Goal: Information Seeking & Learning: Learn about a topic

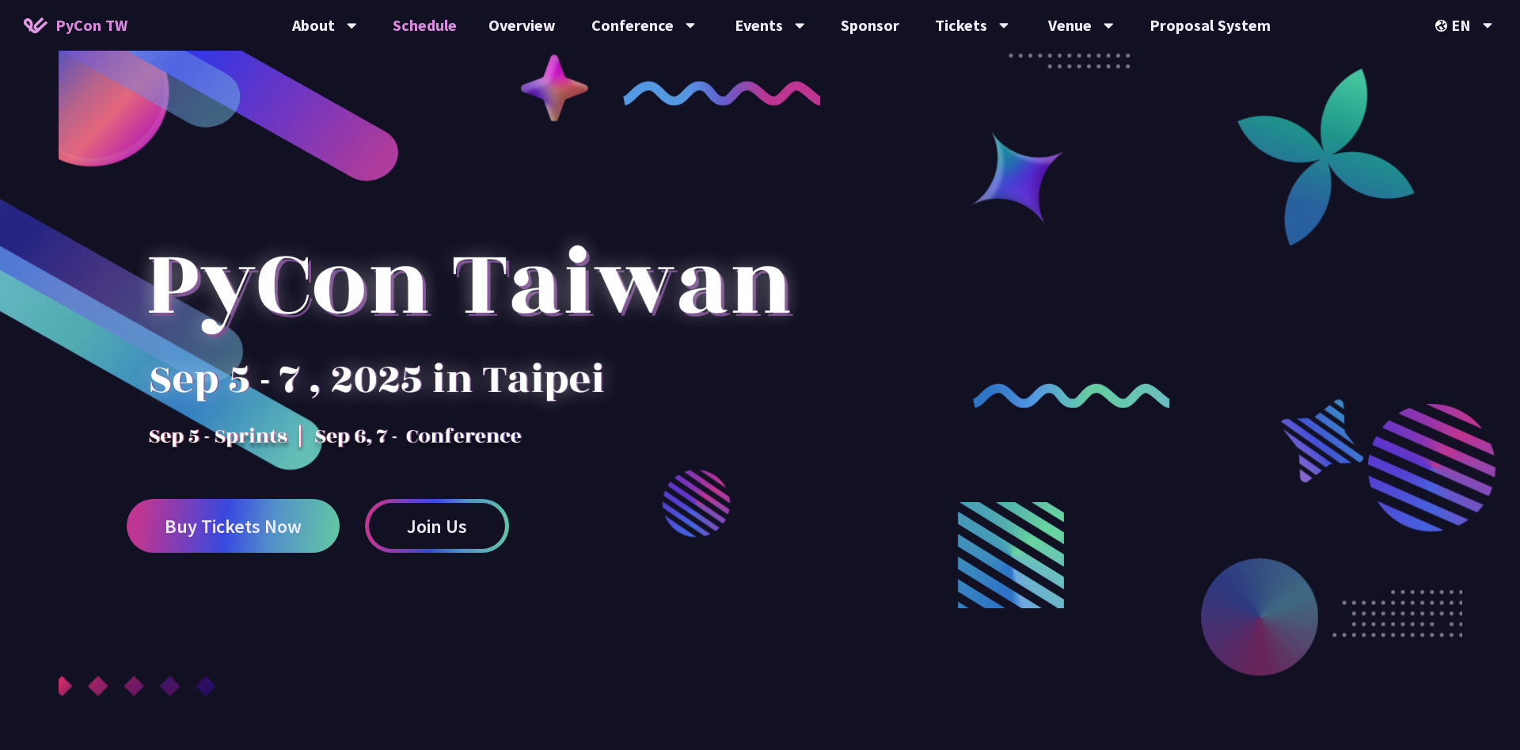
click at [443, 16] on link "Schedule" at bounding box center [425, 25] width 96 height 51
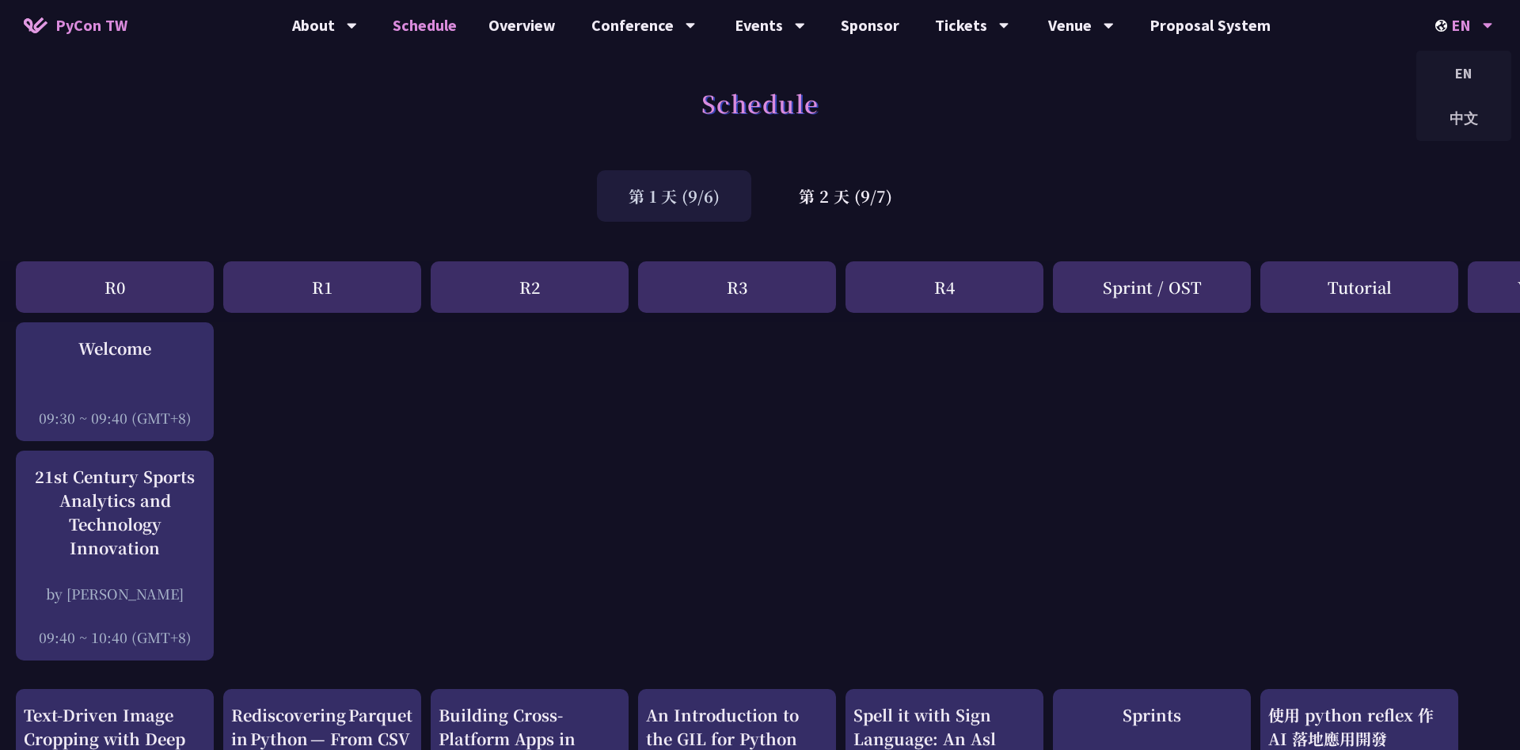
click at [1458, 29] on div "EN" at bounding box center [1465, 25] width 58 height 51
click at [1475, 130] on div "中文" at bounding box center [1464, 118] width 95 height 37
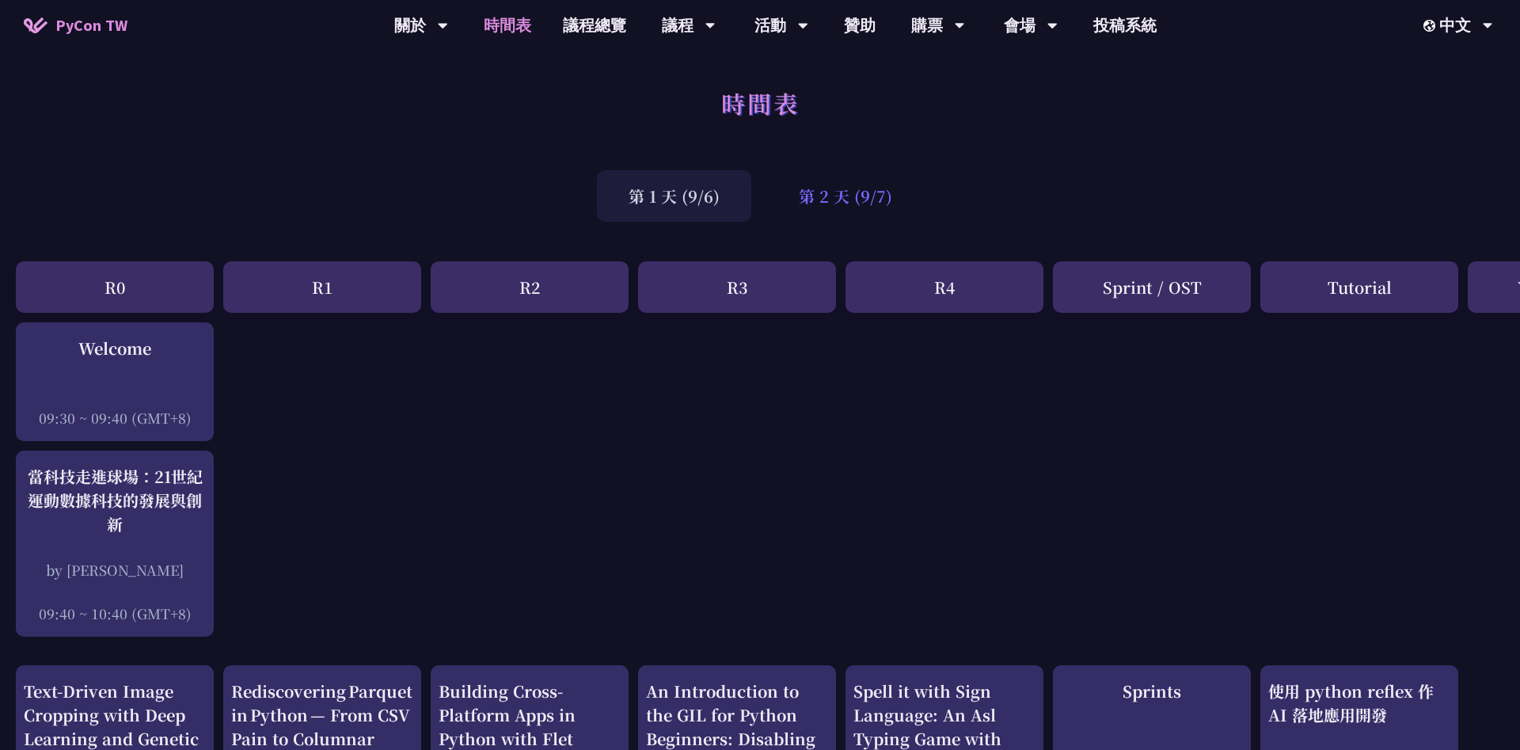
click at [868, 203] on div "第 2 天 (9/7)" at bounding box center [845, 195] width 157 height 51
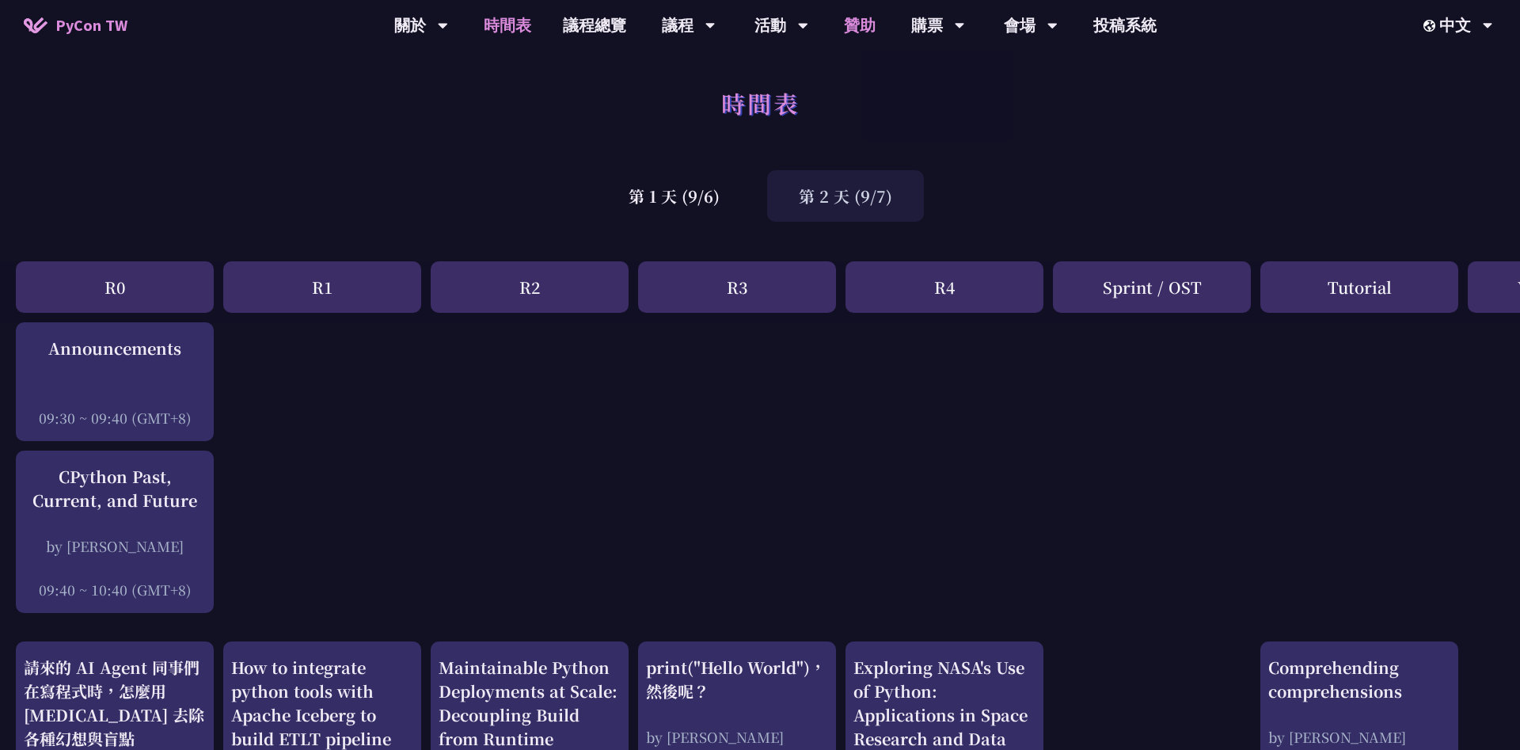
click at [860, 25] on link "贊助" at bounding box center [859, 25] width 63 height 51
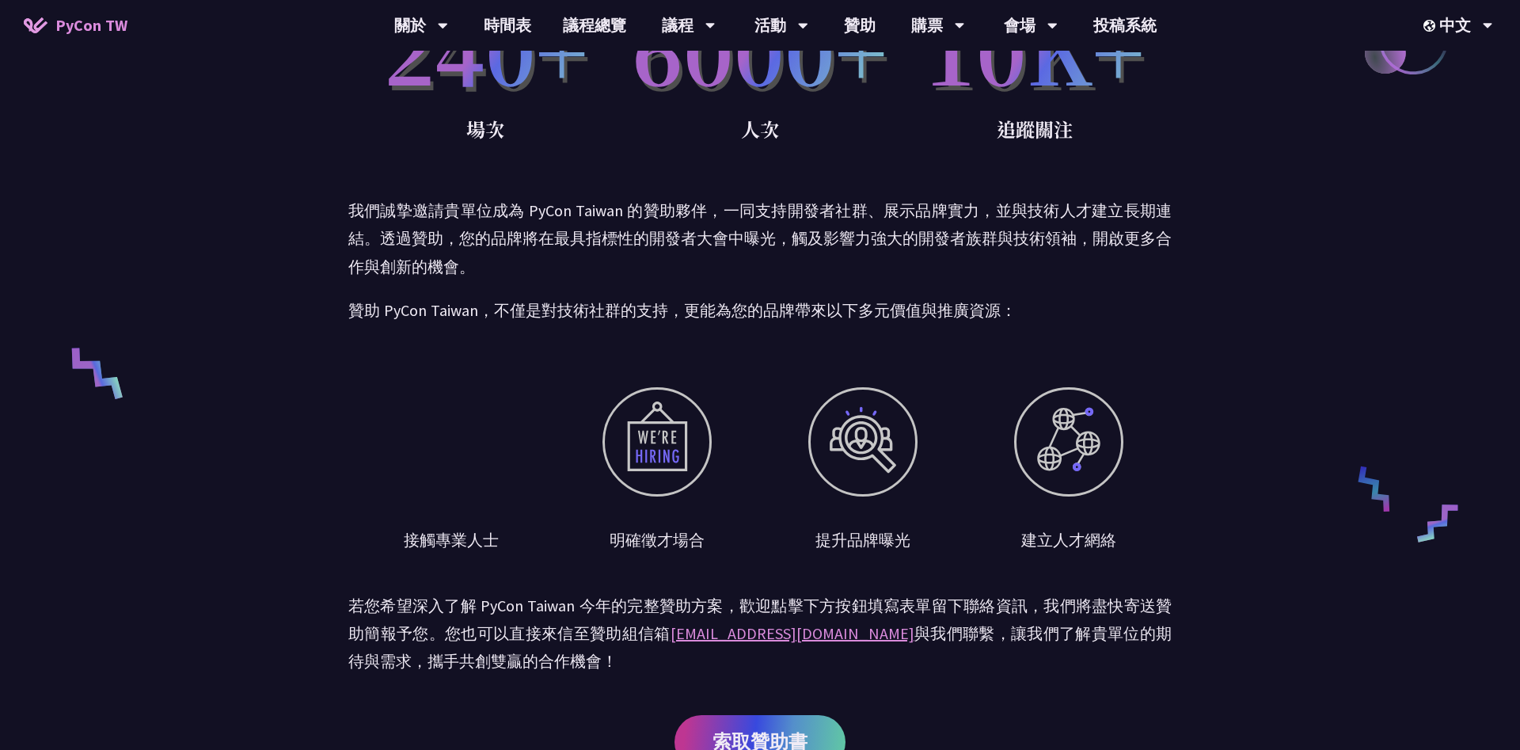
scroll to position [171, 0]
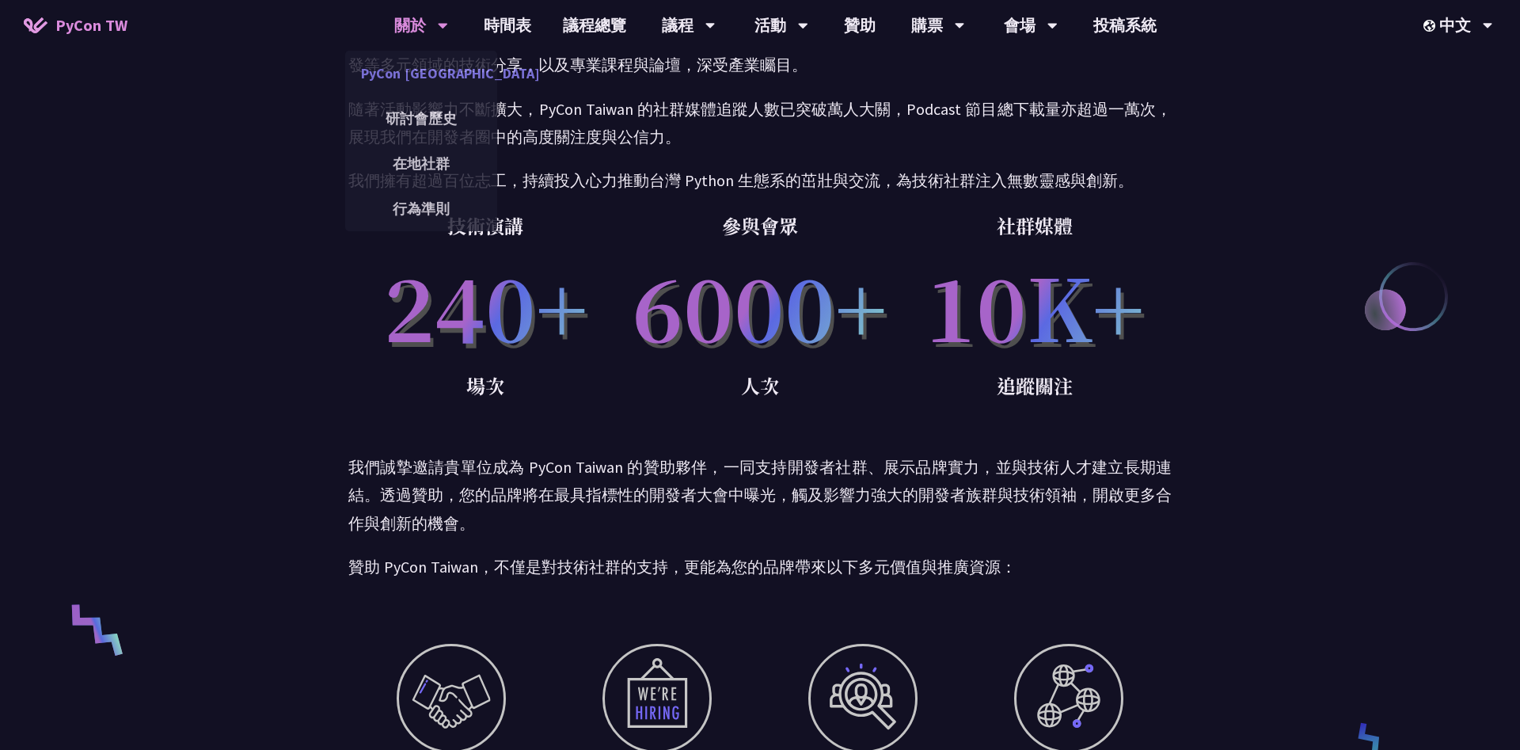
click at [428, 63] on link "PyCon [GEOGRAPHIC_DATA]" at bounding box center [421, 73] width 152 height 37
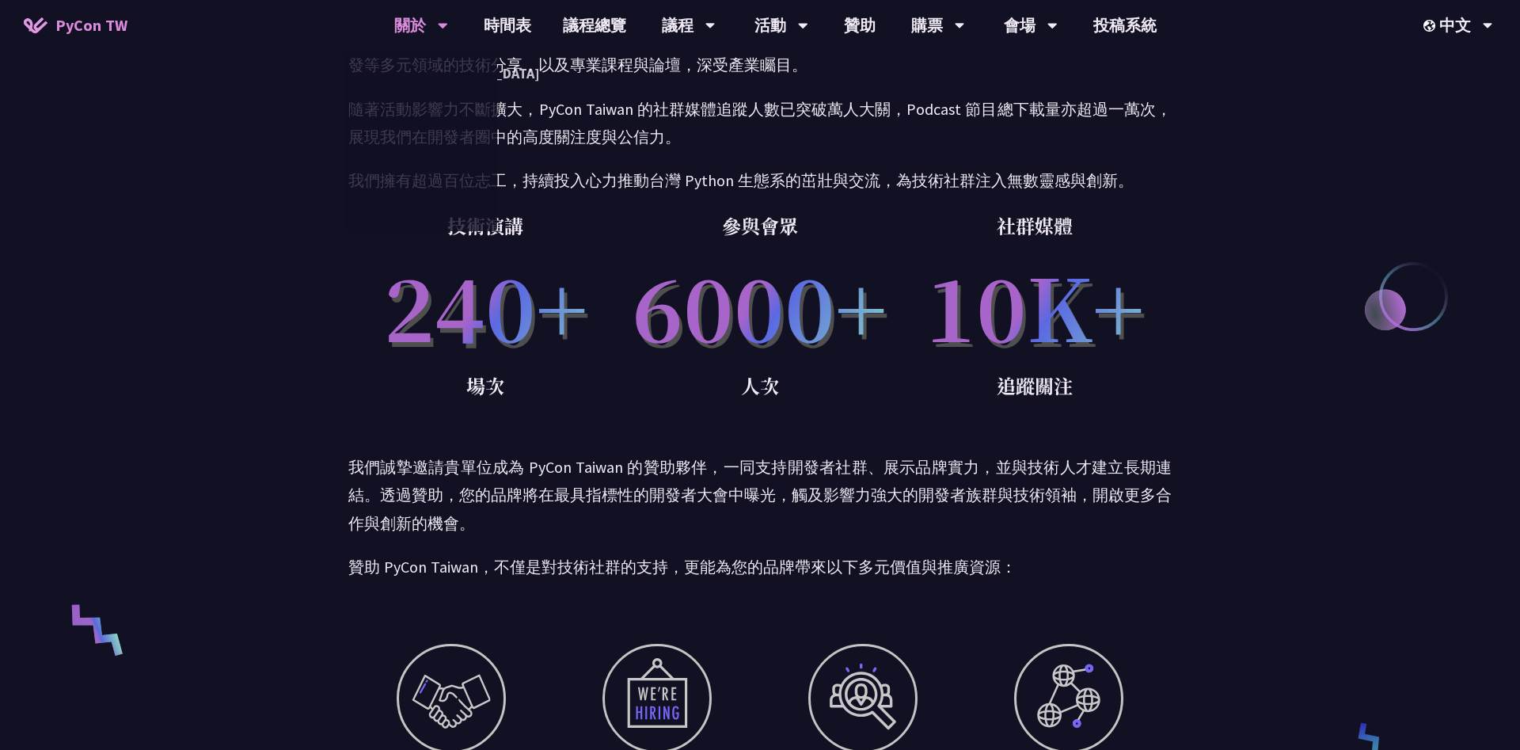
click at [424, 118] on div at bounding box center [421, 141] width 152 height 181
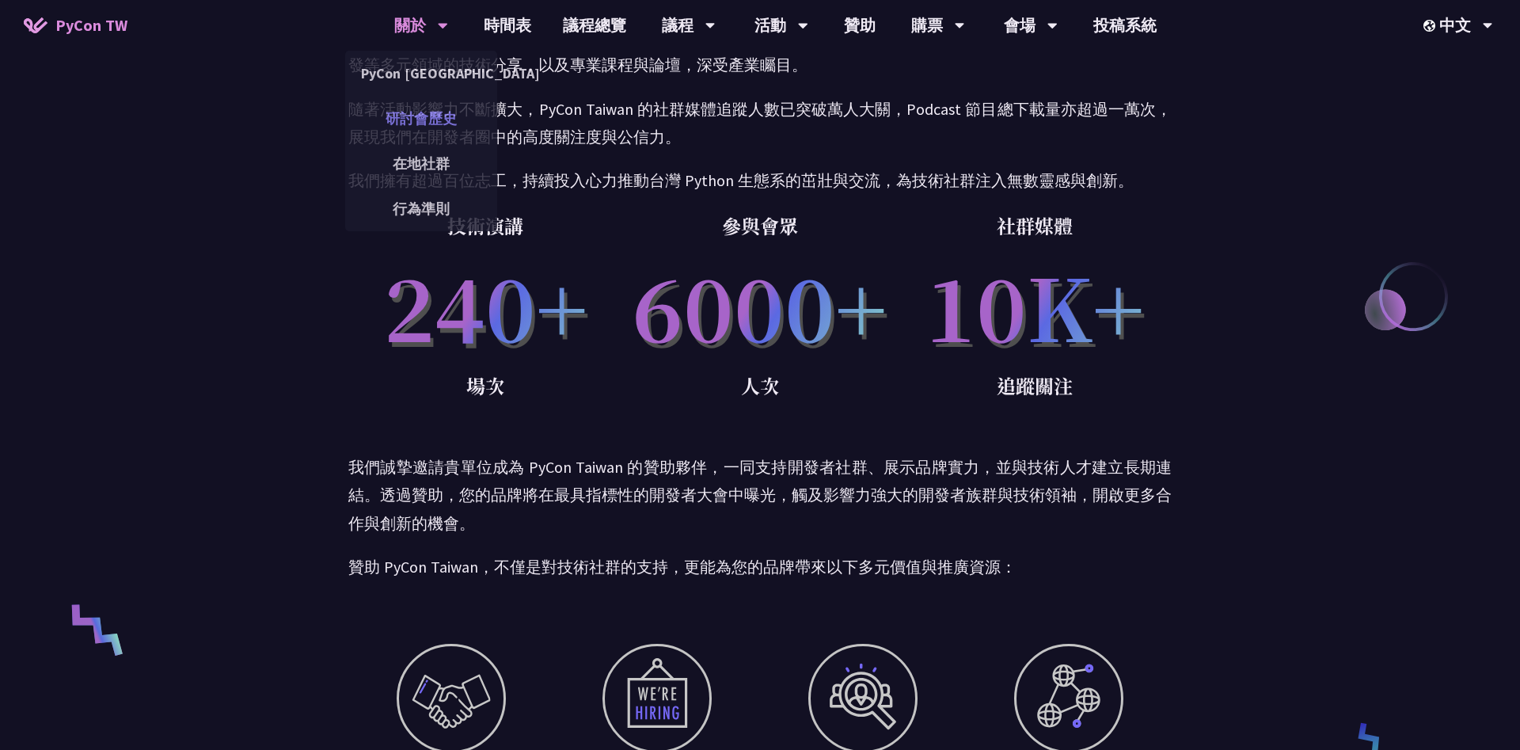
click at [413, 117] on link "研討會歷史" at bounding box center [421, 118] width 152 height 37
click at [427, 169] on link "在地社群" at bounding box center [421, 163] width 152 height 37
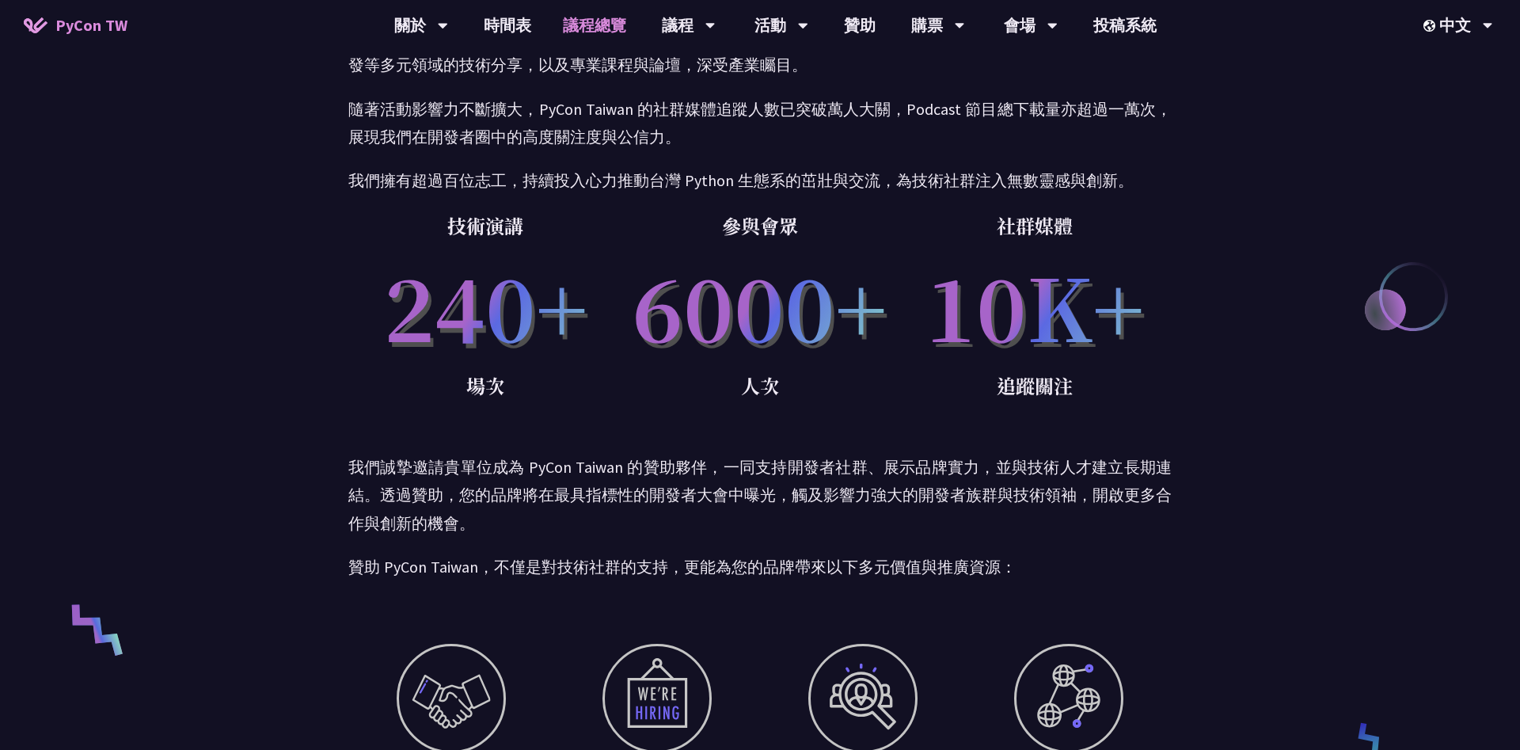
click at [595, 28] on link "議程總覽" at bounding box center [594, 25] width 95 height 51
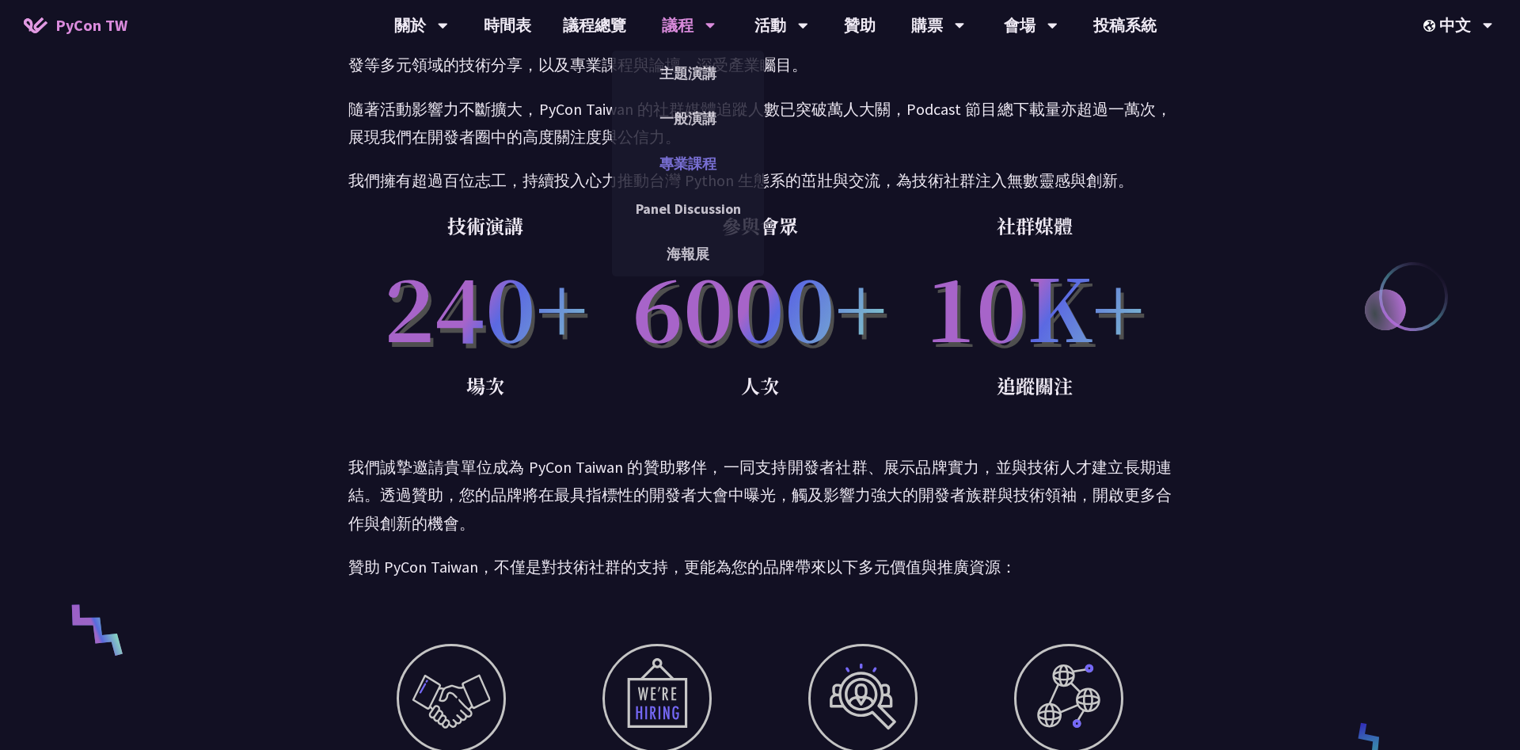
click at [693, 153] on link "專業課程" at bounding box center [688, 163] width 152 height 37
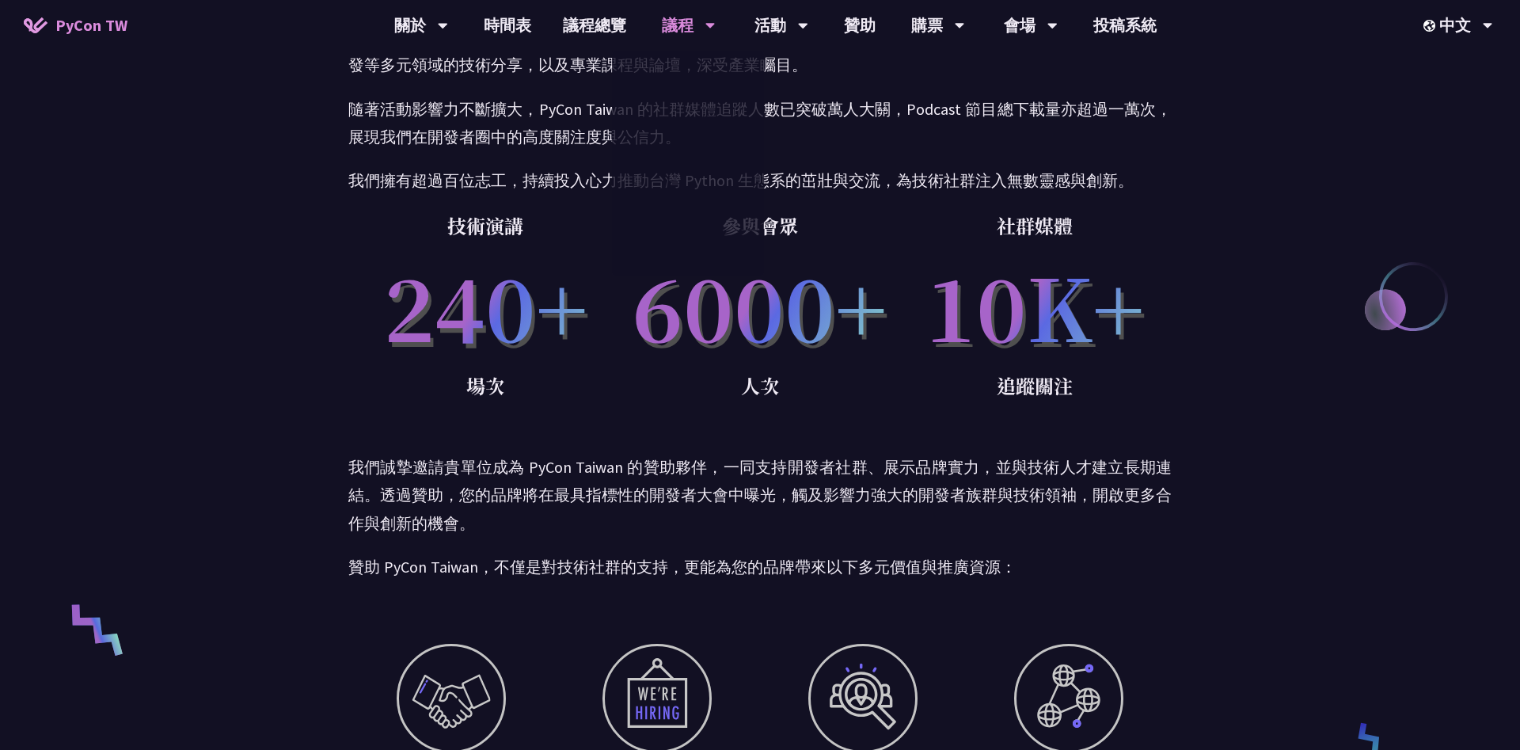
click at [690, 114] on link "一般演講" at bounding box center [688, 118] width 152 height 37
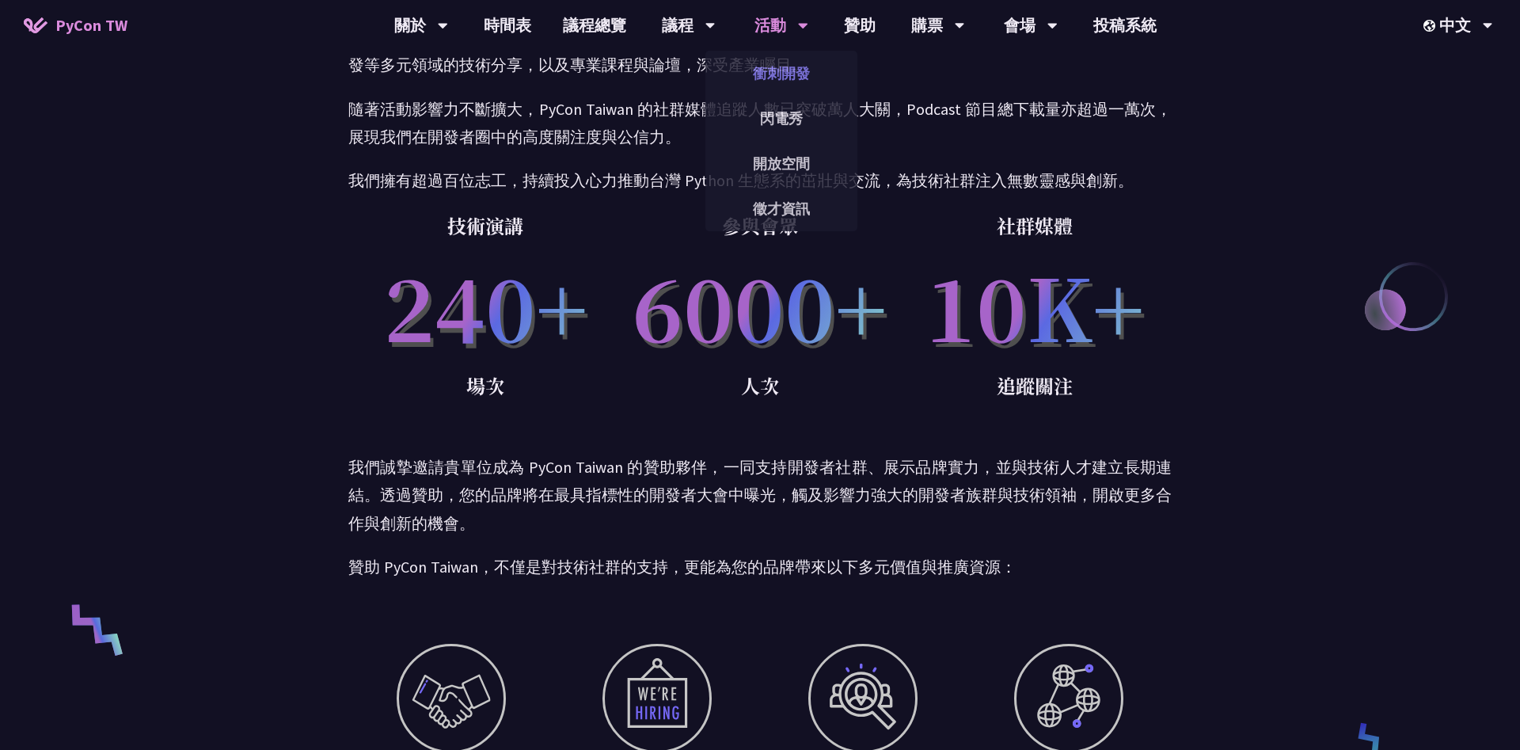
click at [806, 66] on link "衝刺開發" at bounding box center [782, 73] width 152 height 37
click at [774, 122] on link "閃電秀" at bounding box center [782, 118] width 152 height 37
click at [787, 213] on link "徵才資訊" at bounding box center [782, 208] width 152 height 37
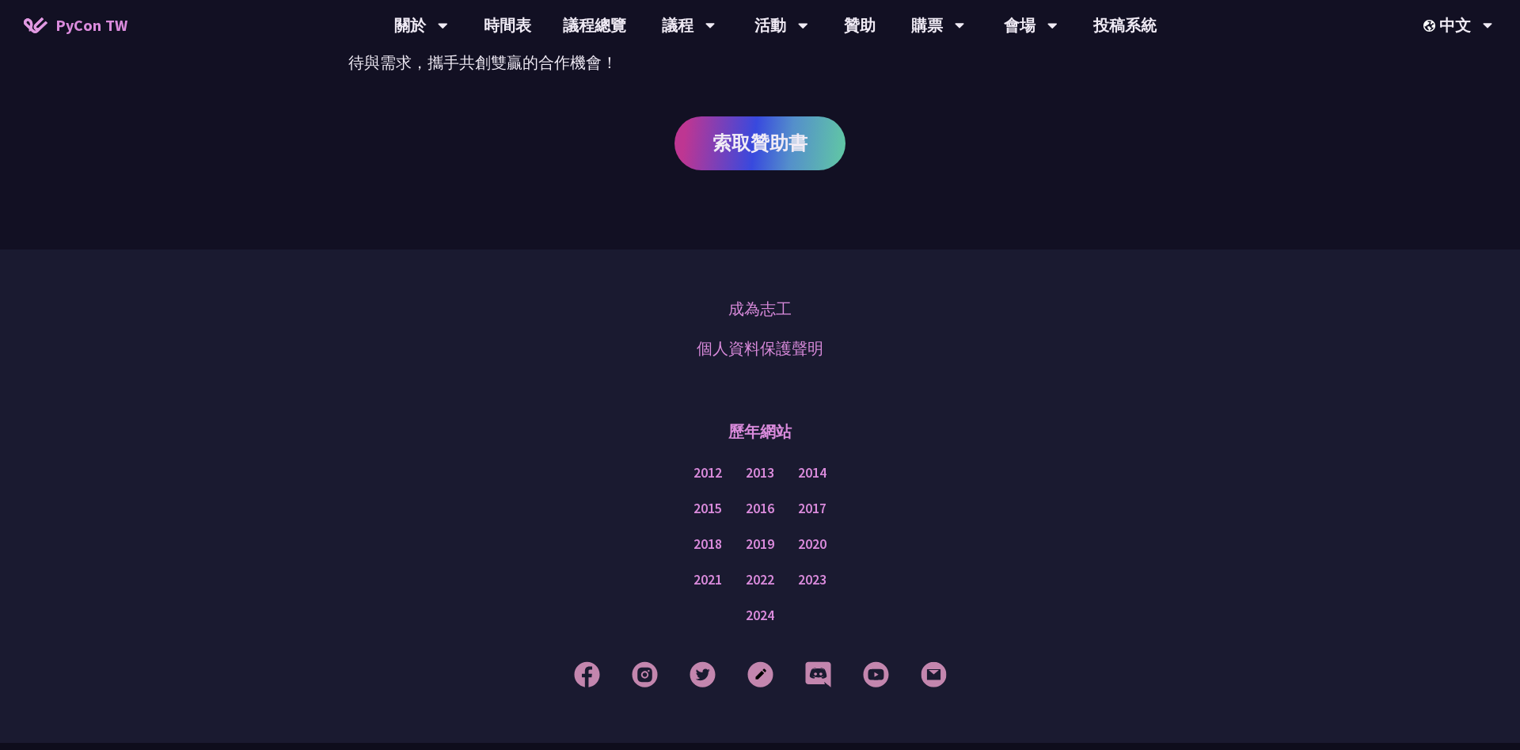
scroll to position [1075, 0]
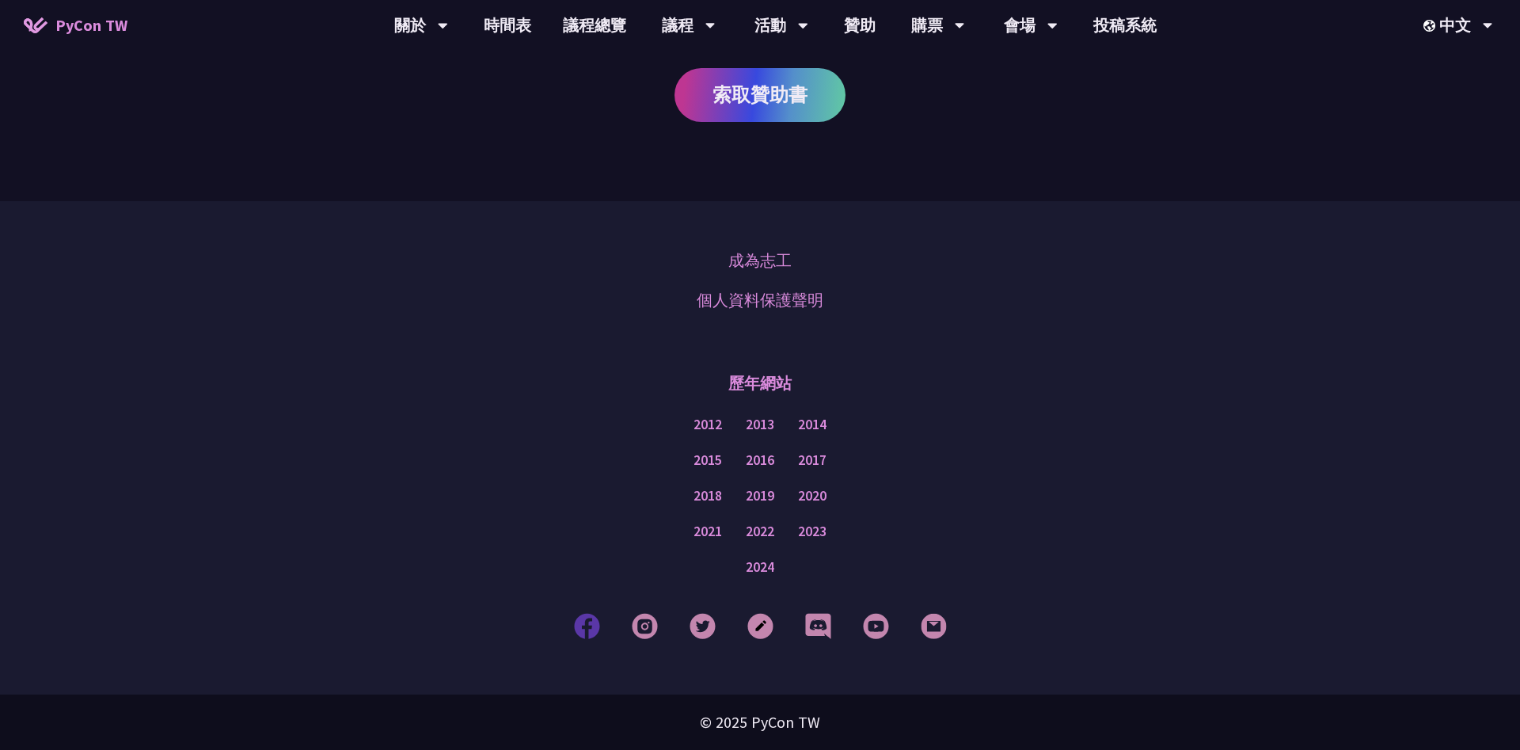
click at [584, 627] on img at bounding box center [587, 626] width 26 height 26
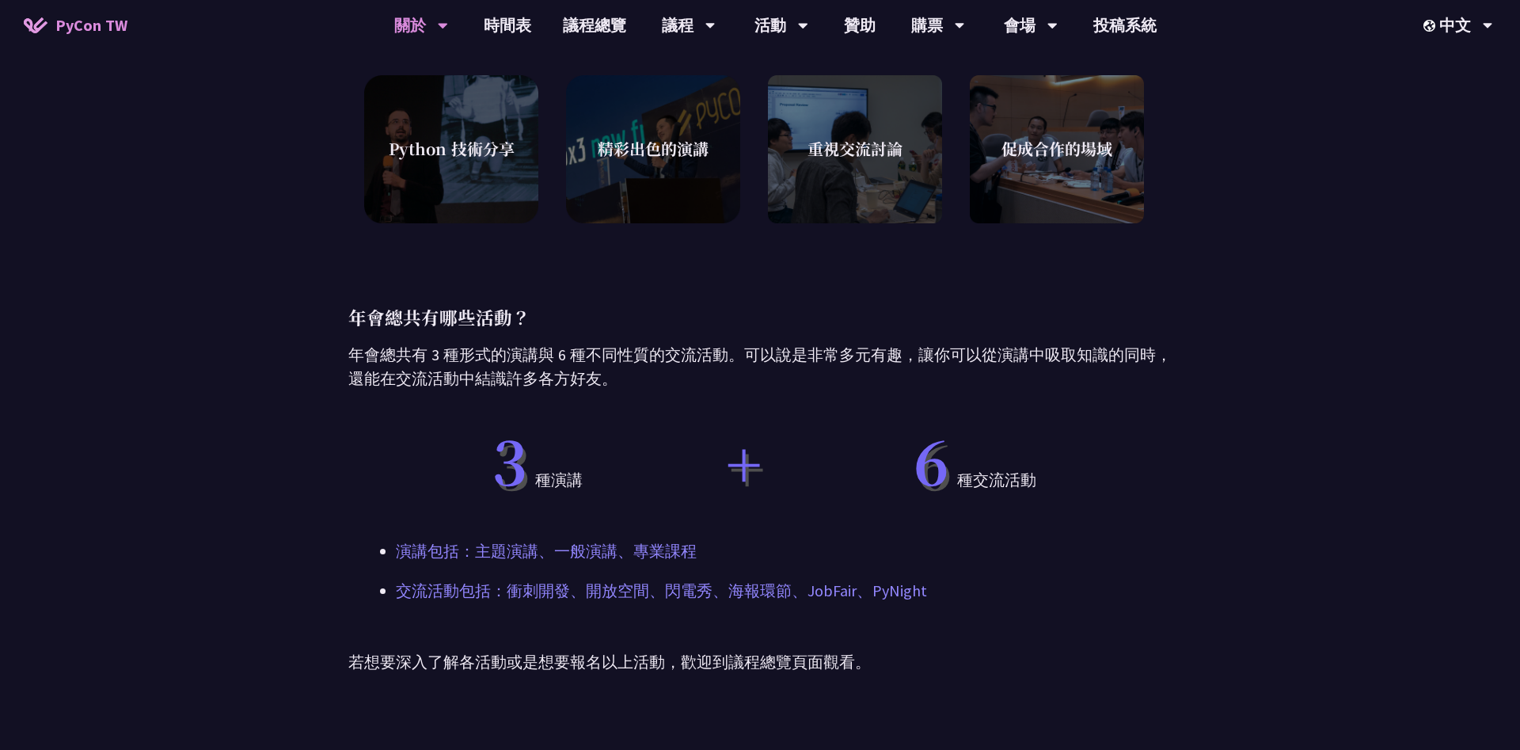
scroll to position [1248, 0]
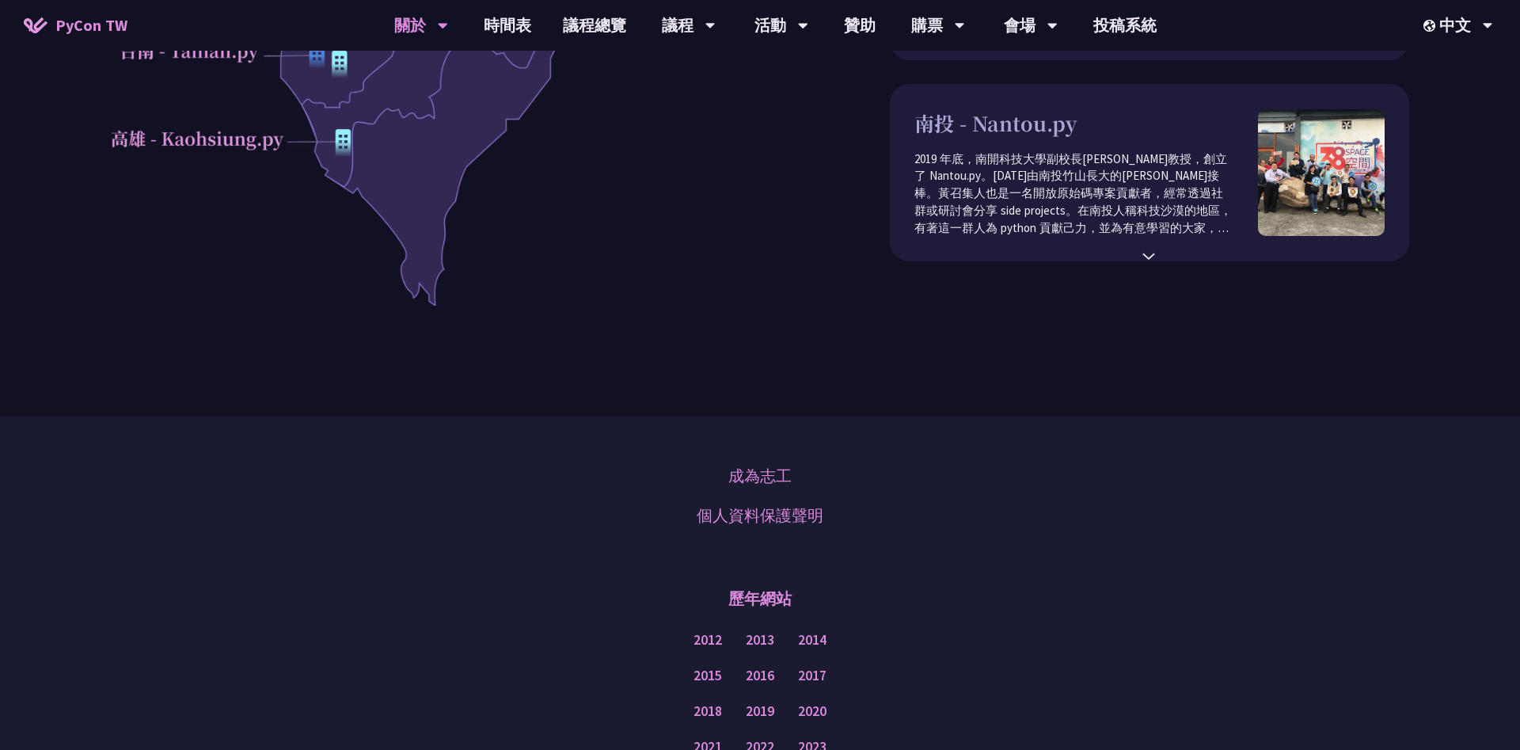
scroll to position [896, 0]
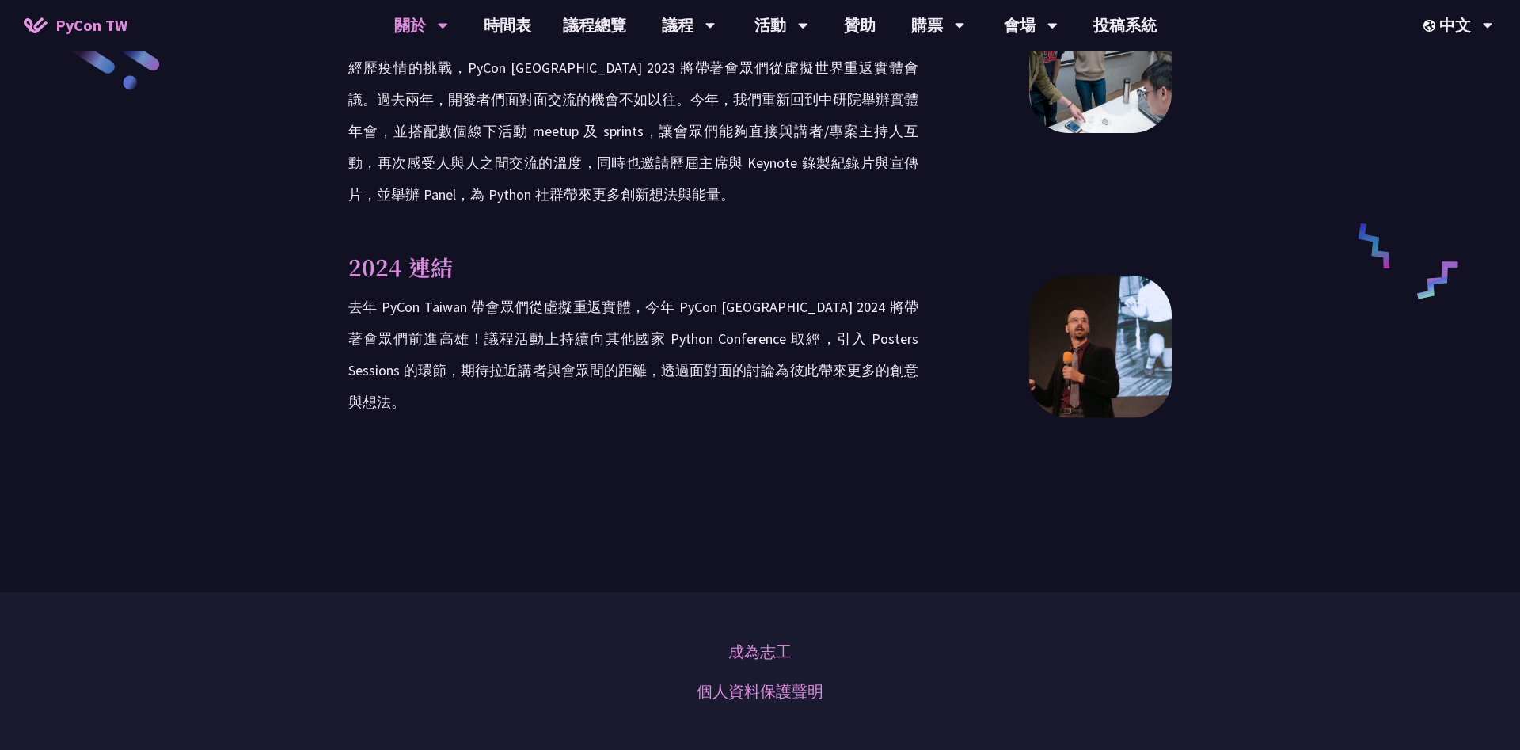
scroll to position [3006, 0]
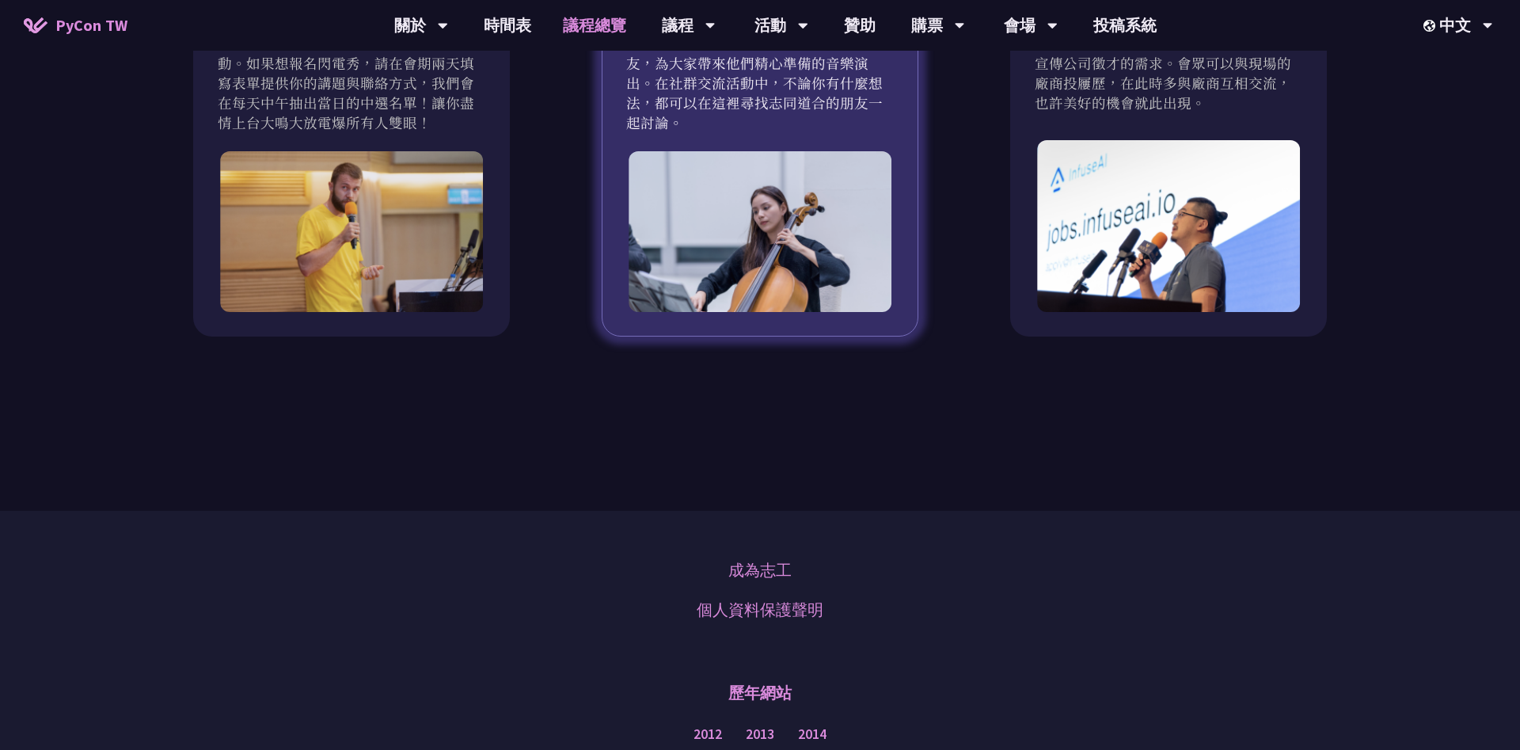
scroll to position [1407, 0]
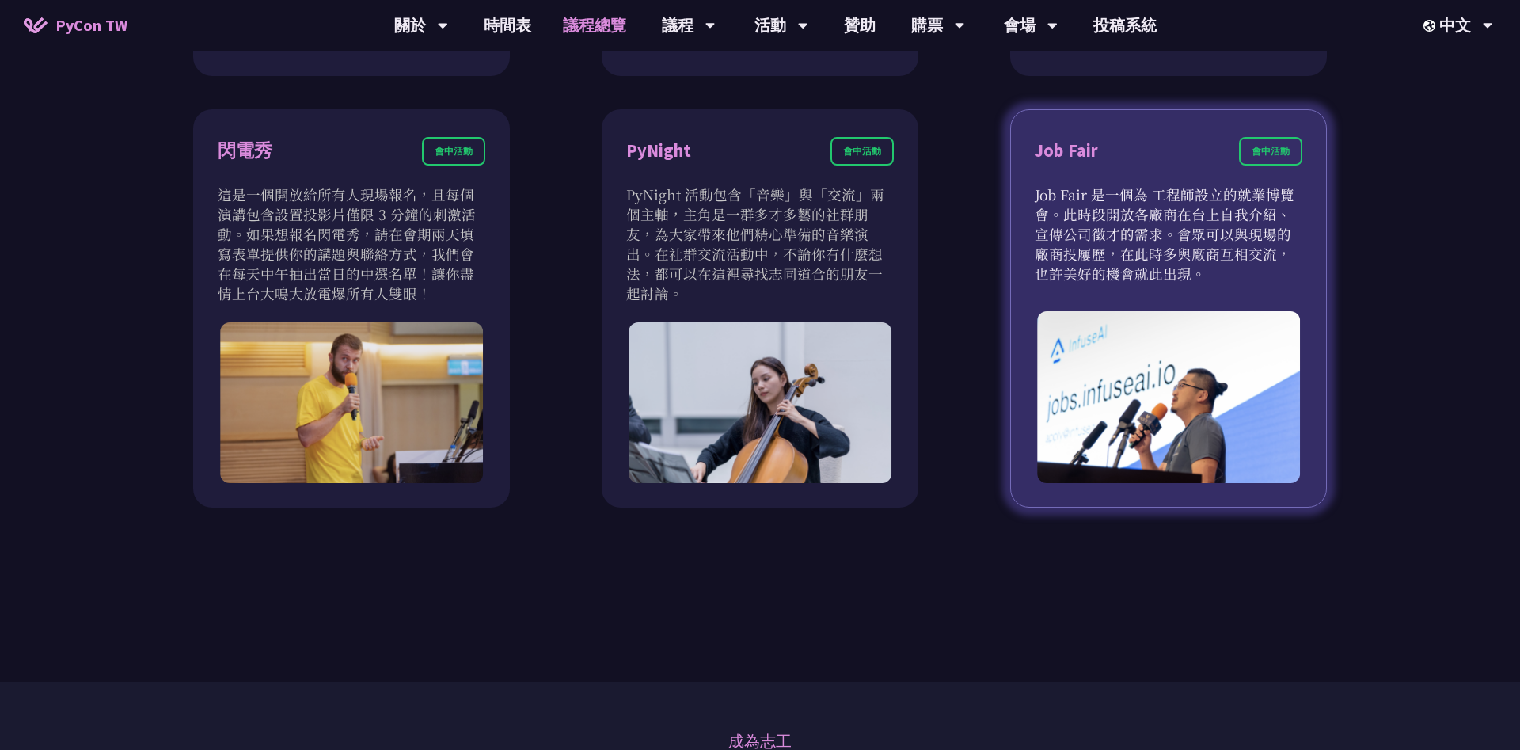
click at [1063, 215] on p "Job Fair 是一個為 工程師設立的就業博覽會。此時段開放各廠商在台上自我介紹、宣傳公司徵才的需求。會眾可以與現場的廠商投屨歷，在此時多與廠商互相交流，也…" at bounding box center [1169, 234] width 268 height 99
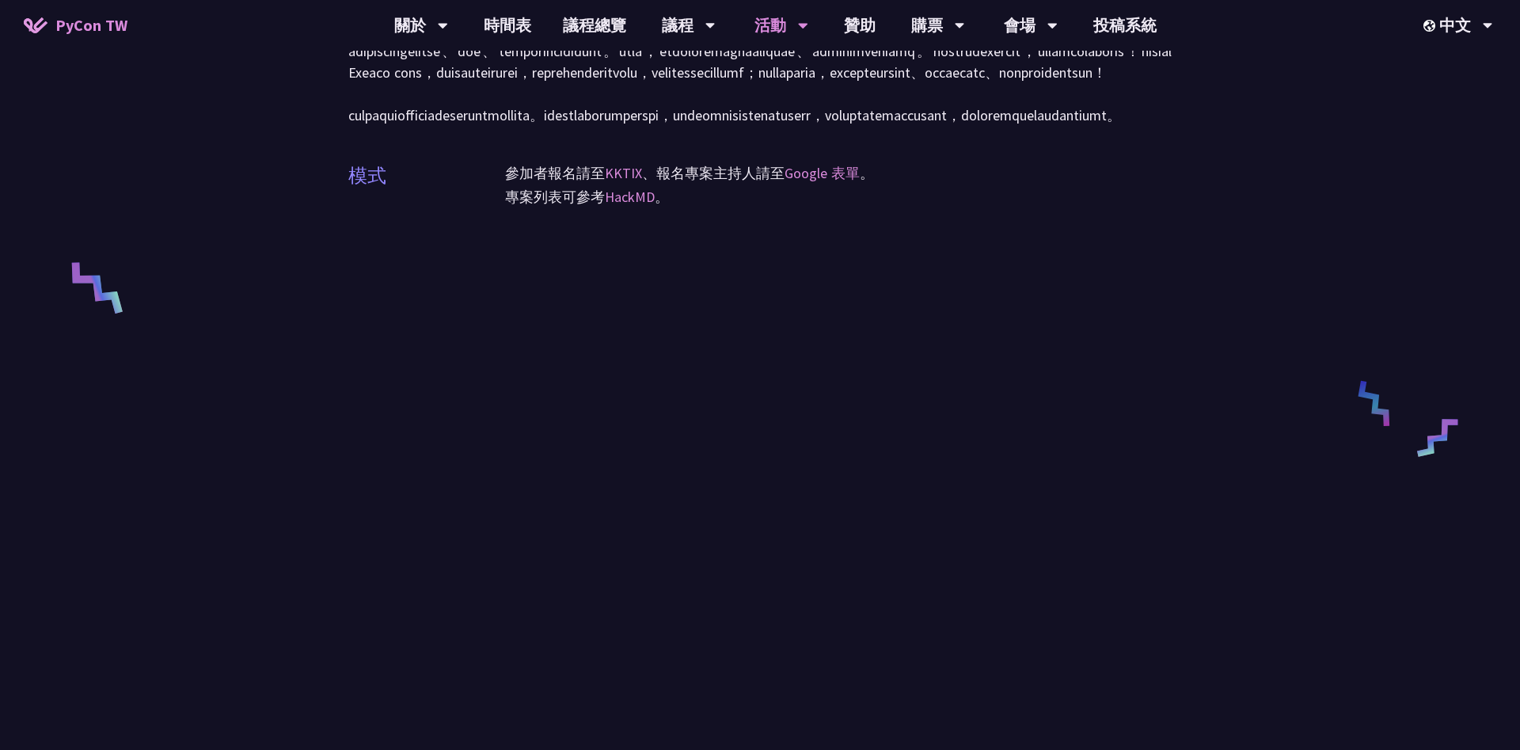
scroll to position [855, 0]
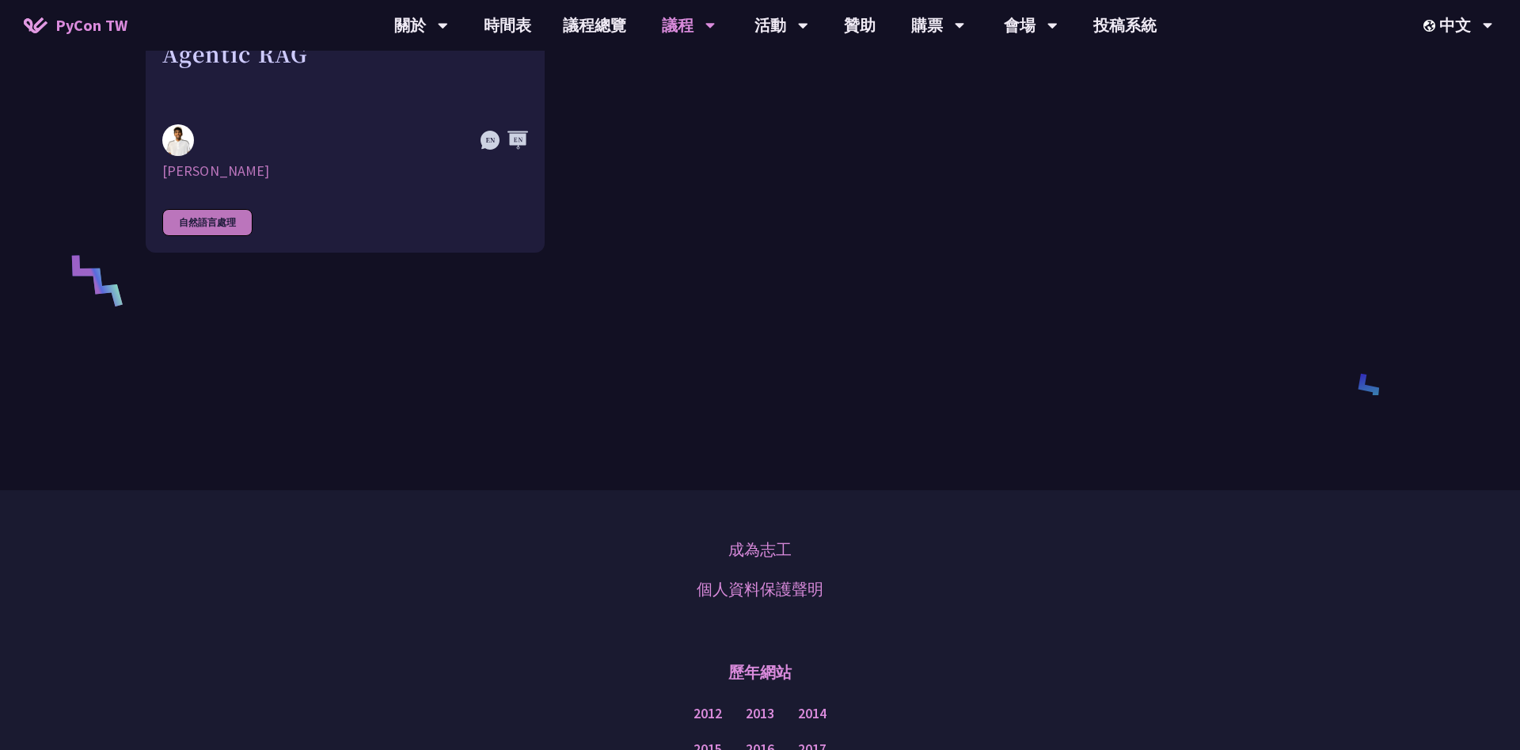
scroll to position [1197, 0]
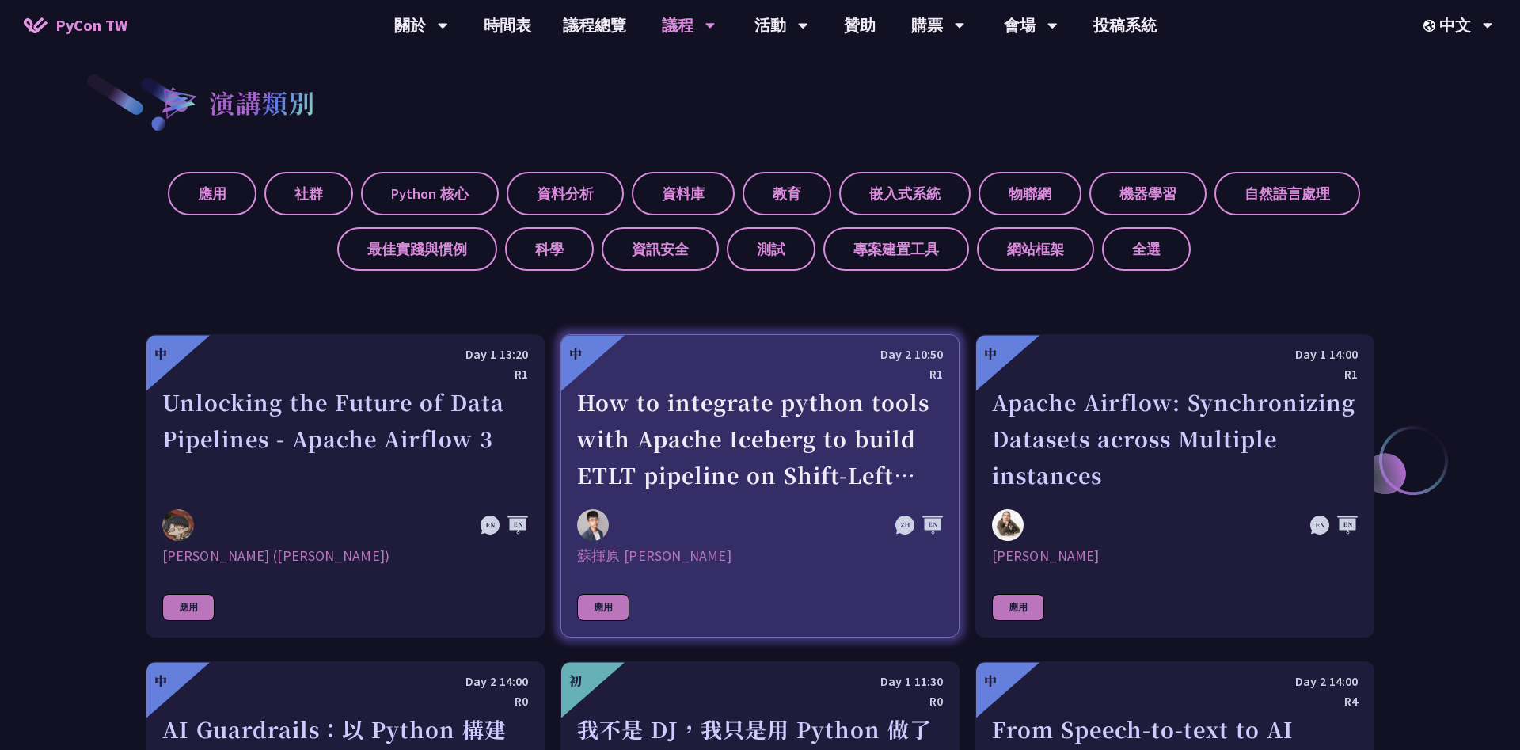
scroll to position [1197, 0]
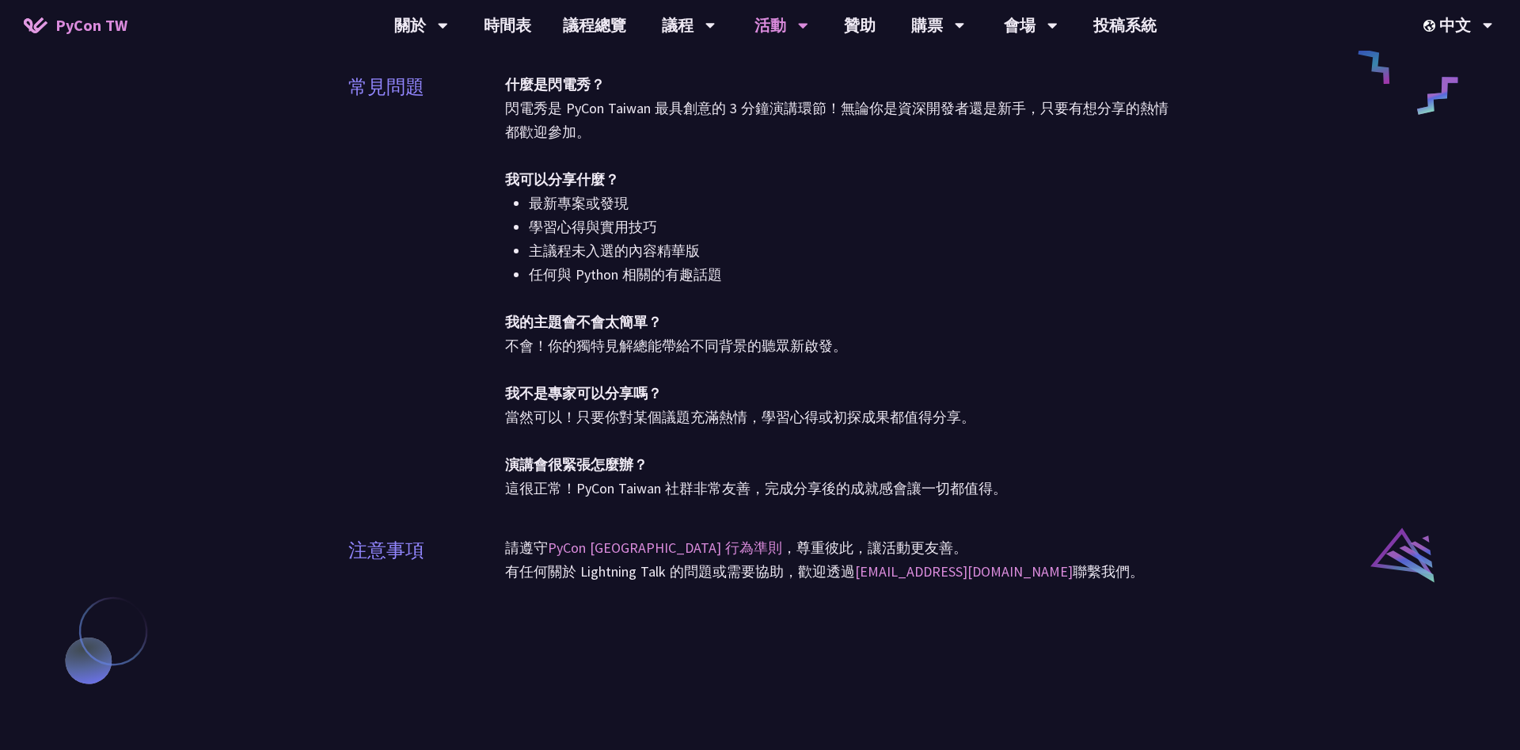
scroll to position [1454, 0]
